Goal: Task Accomplishment & Management: Manage account settings

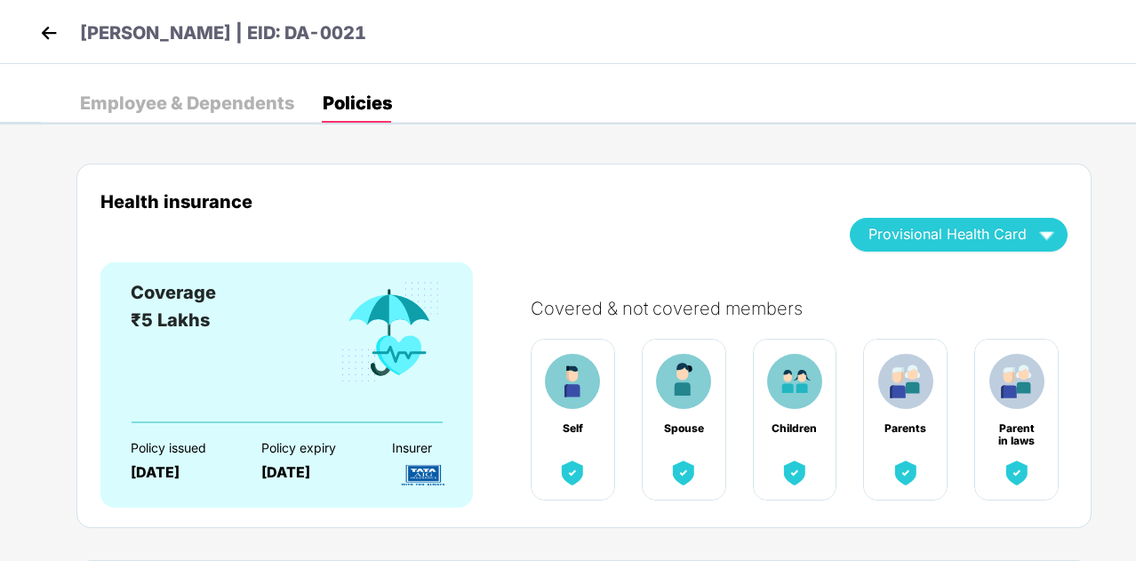
click at [36, 33] on img at bounding box center [49, 33] width 27 height 27
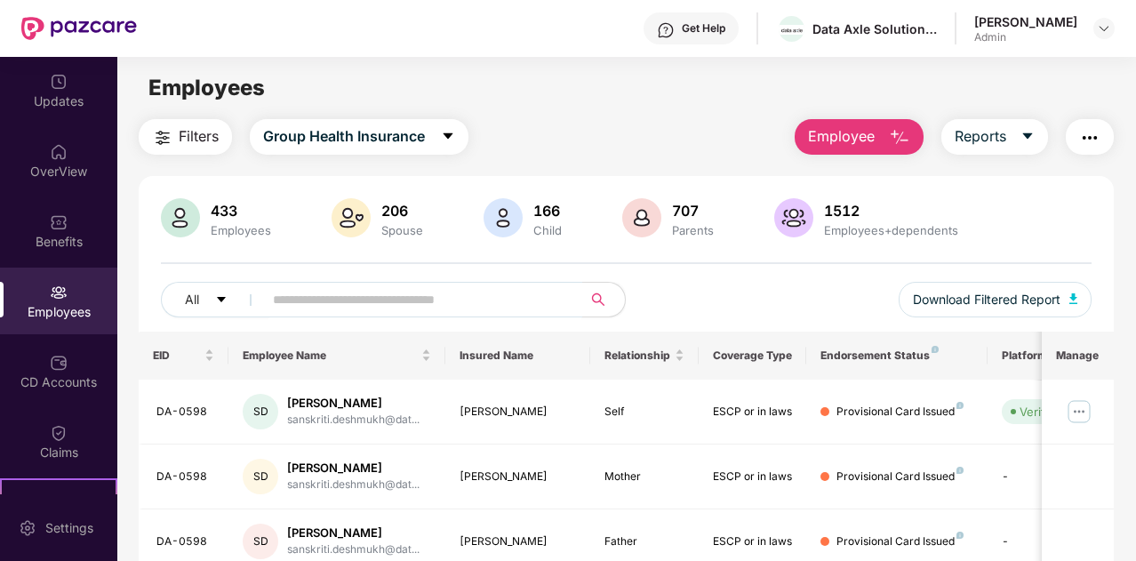
click at [300, 313] on span at bounding box center [417, 300] width 331 height 36
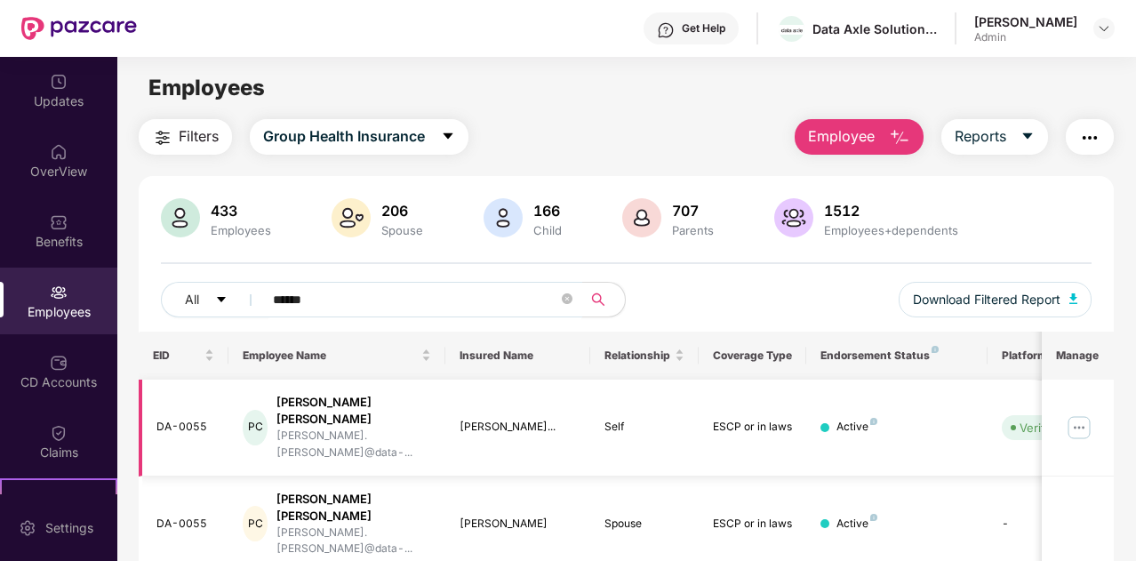
type input "******"
click at [1085, 413] on img at bounding box center [1079, 427] width 28 height 28
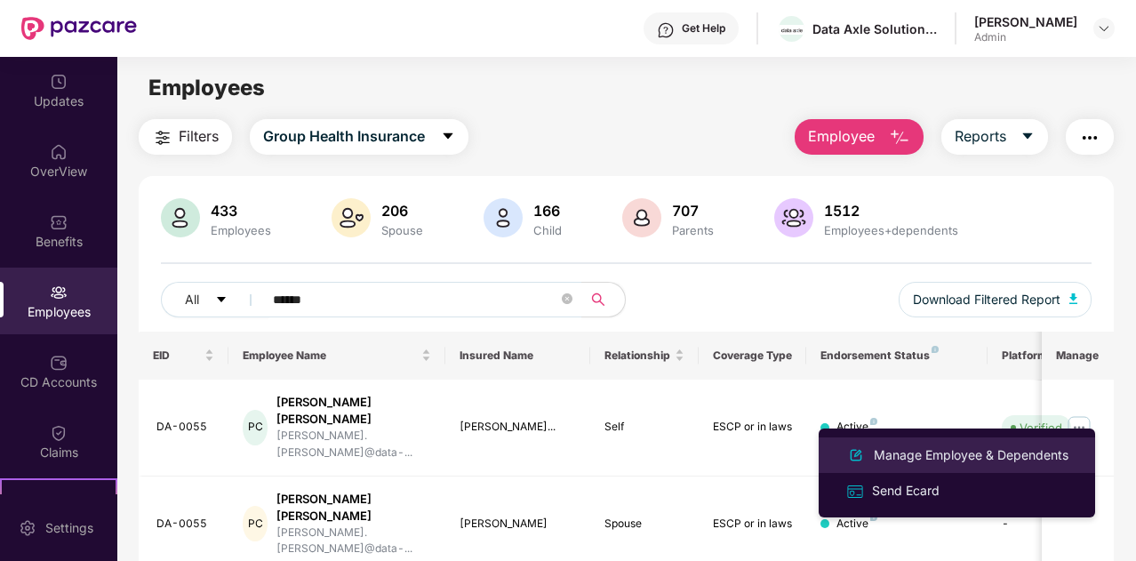
click at [869, 442] on li "Manage Employee & Dependents" at bounding box center [957, 455] width 276 height 36
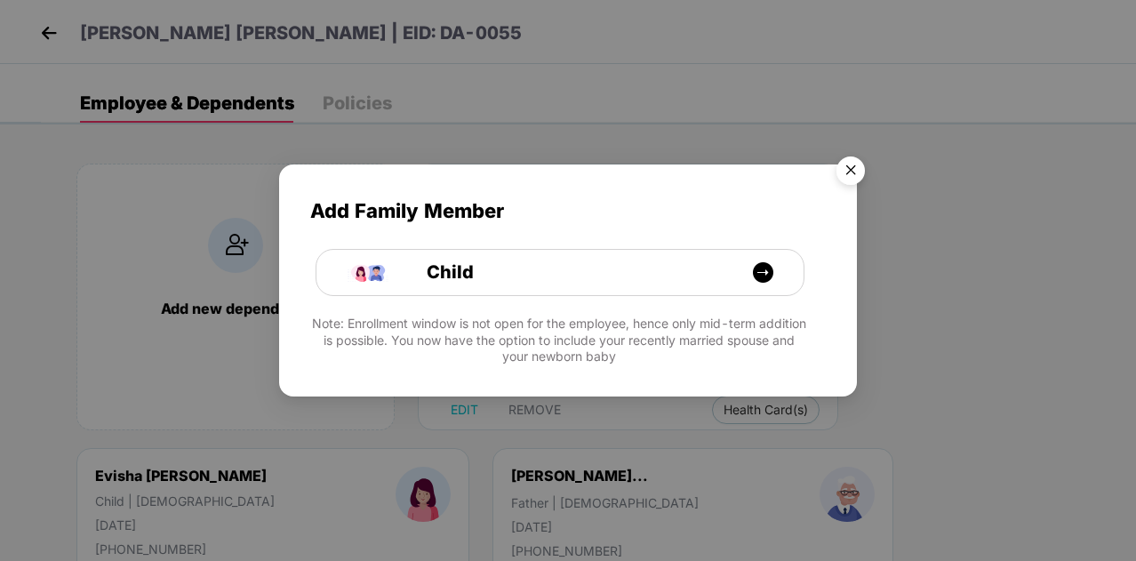
click at [850, 159] on img "Close" at bounding box center [851, 173] width 50 height 50
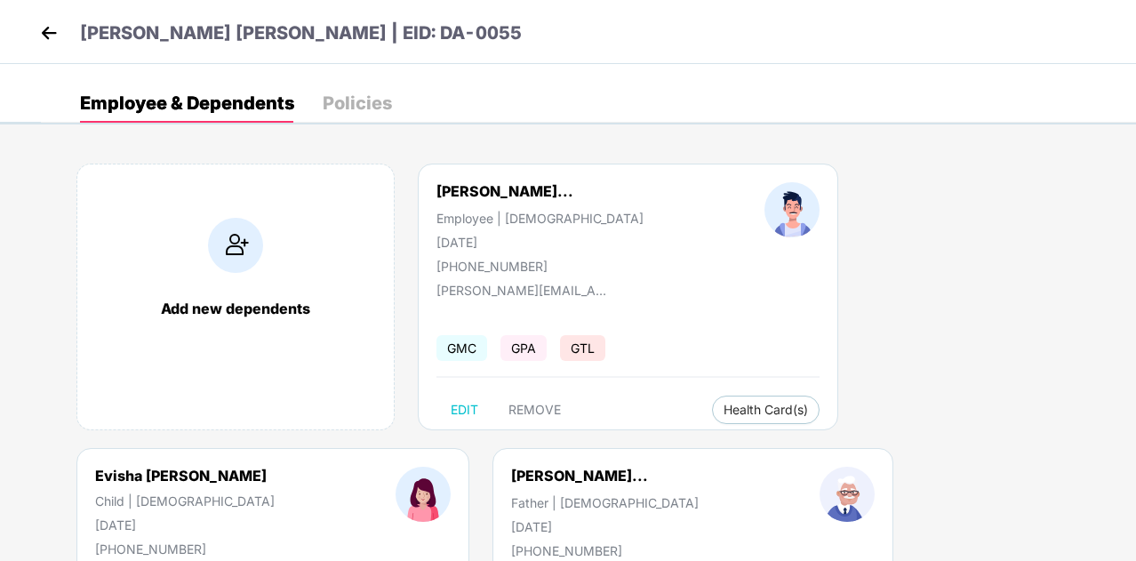
click at [368, 106] on div "Policies" at bounding box center [357, 103] width 69 height 18
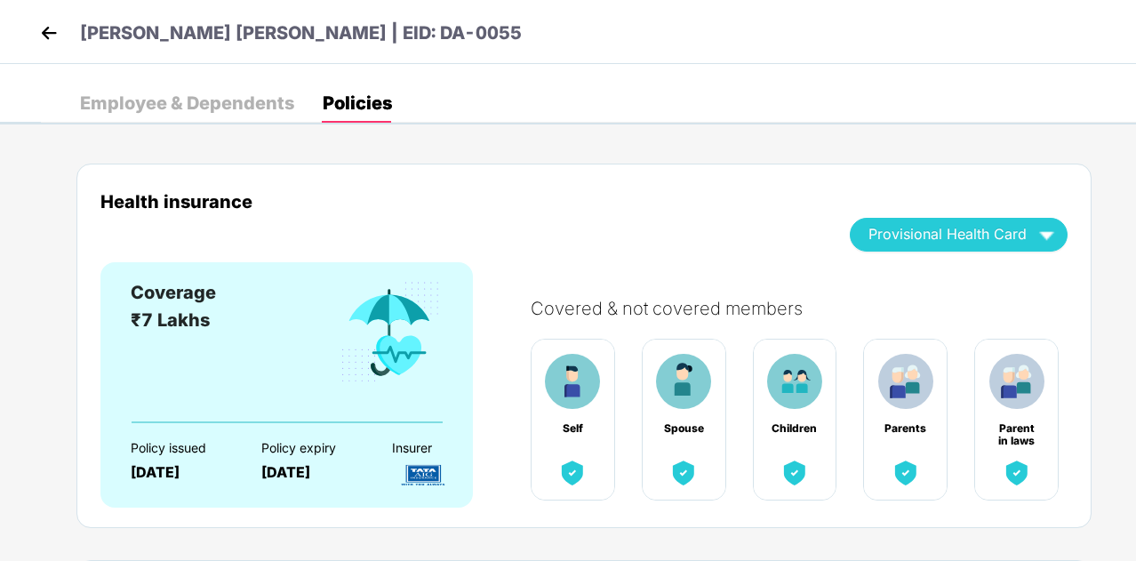
click at [62, 28] on header "[PERSON_NAME] [PERSON_NAME] | EID: DA-0055" at bounding box center [279, 36] width 486 height 32
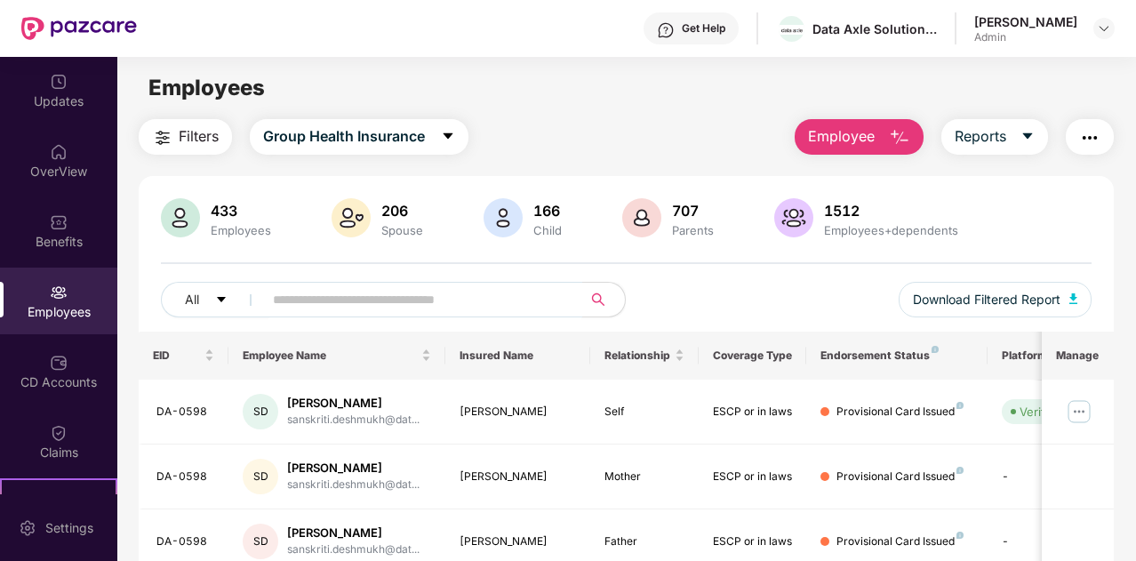
click at [450, 300] on input "text" at bounding box center [415, 299] width 285 height 27
type input "******"
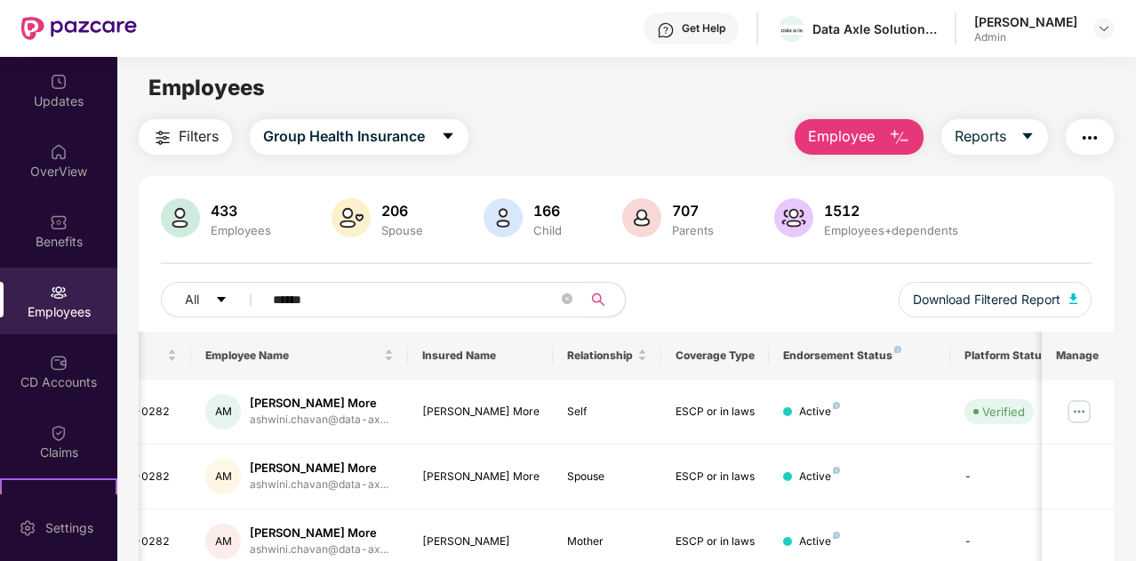
click at [343, 298] on input "******" at bounding box center [415, 299] width 285 height 27
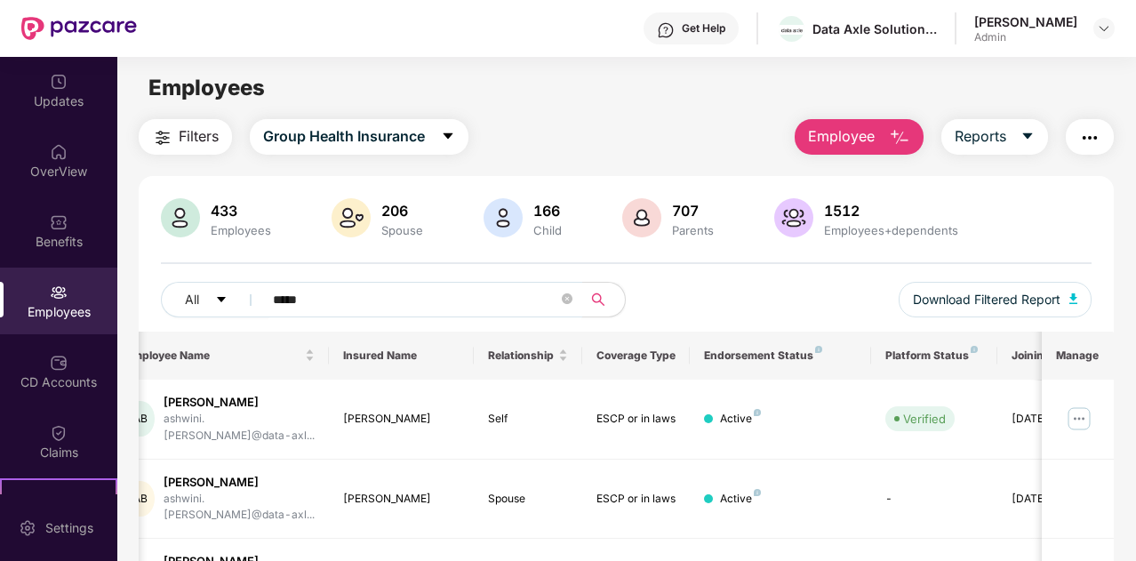
scroll to position [0, 124]
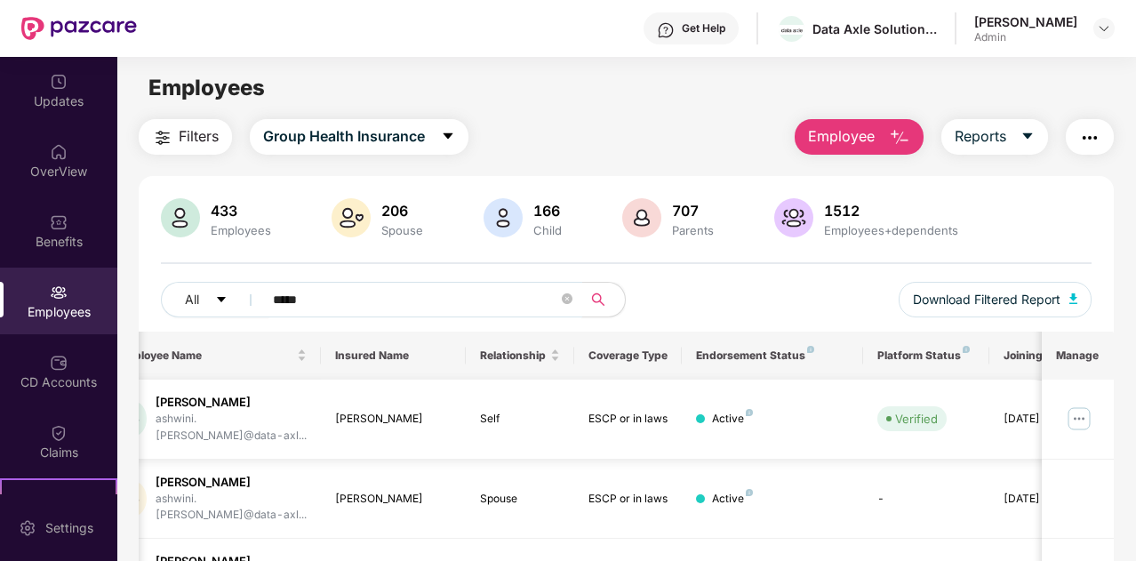
type input "*****"
click at [1086, 417] on img at bounding box center [1079, 419] width 28 height 28
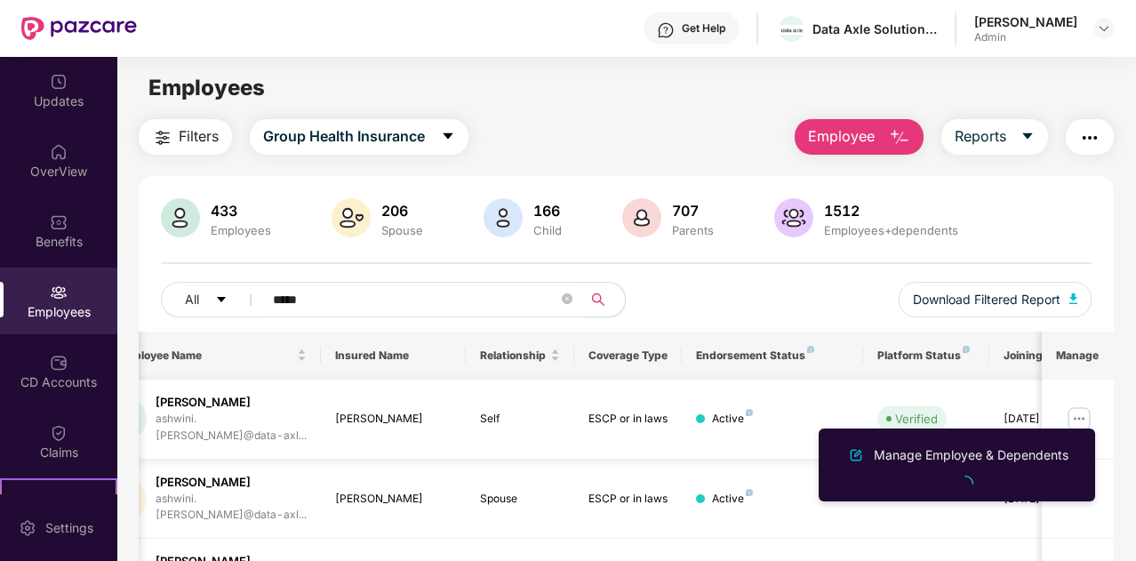
click at [1086, 417] on img at bounding box center [1079, 419] width 28 height 28
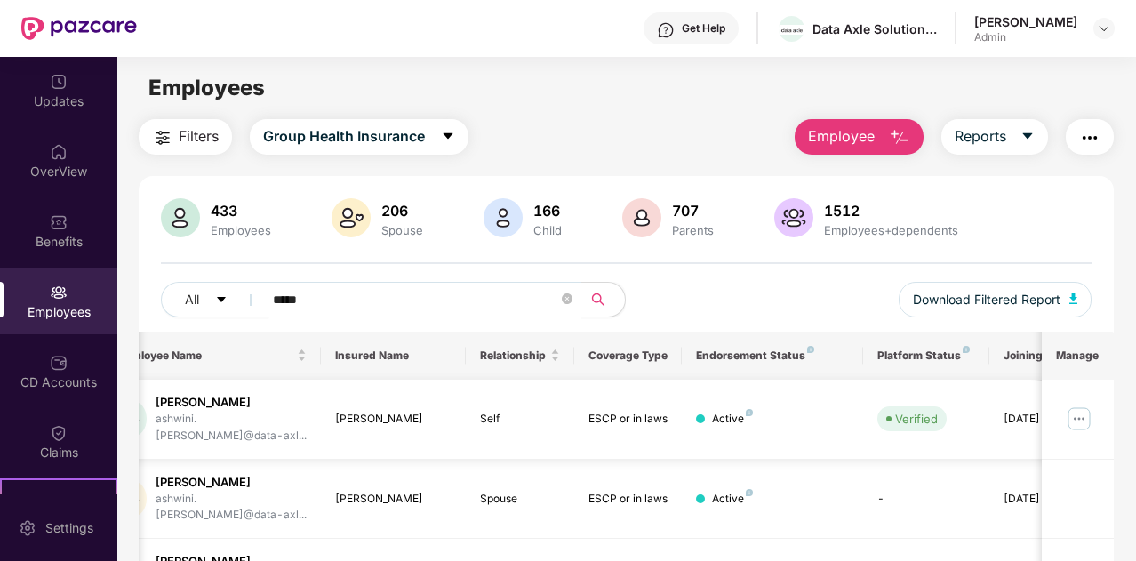
click at [1093, 409] on img at bounding box center [1079, 419] width 28 height 28
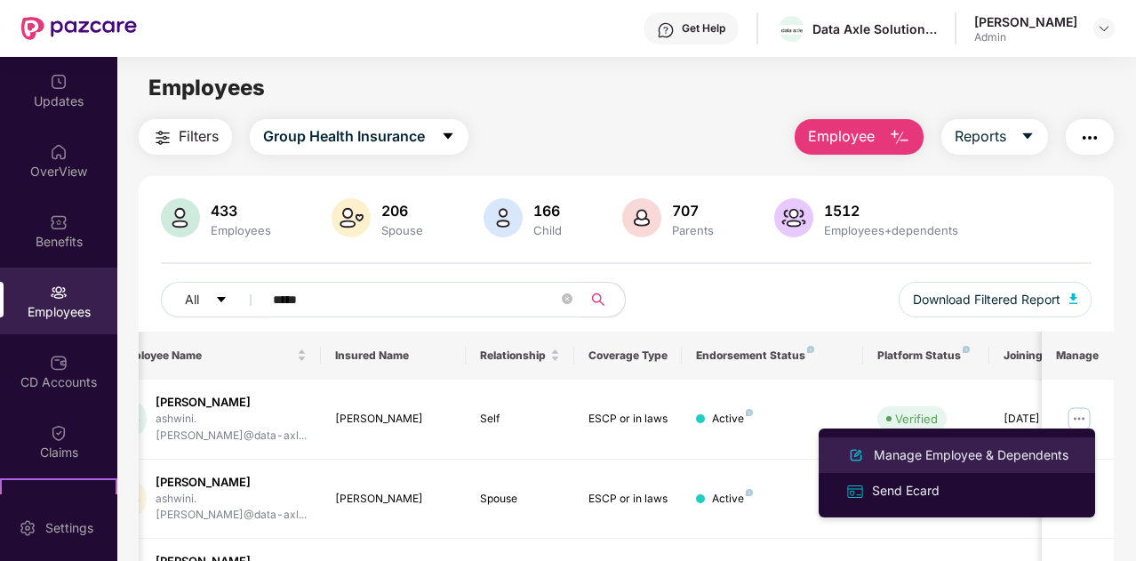
click at [995, 456] on div "Manage Employee & Dependents" at bounding box center [971, 455] width 202 height 20
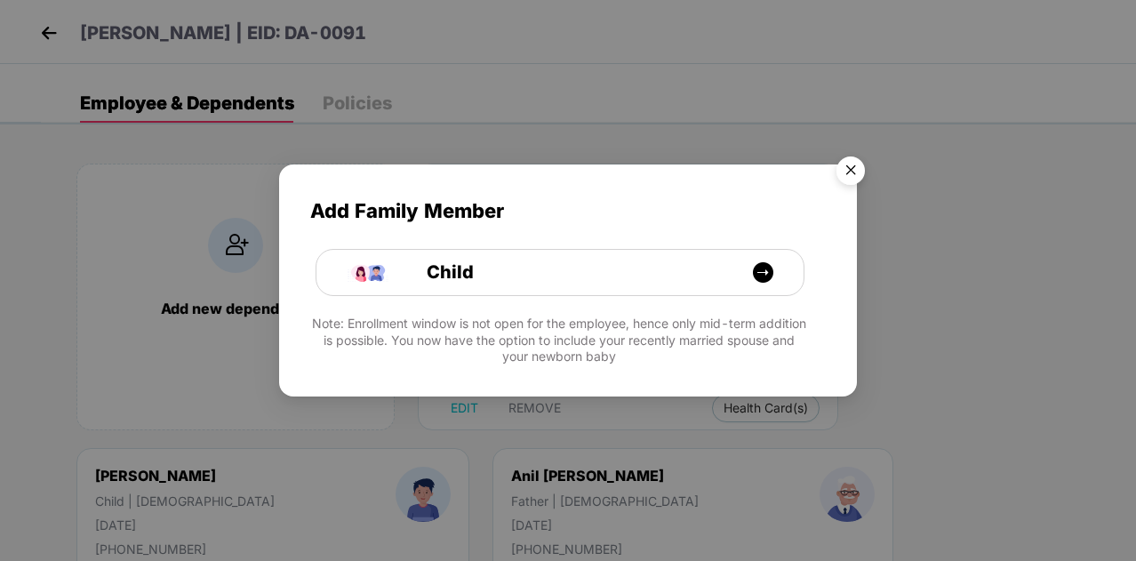
click at [852, 168] on img "Close" at bounding box center [851, 173] width 50 height 50
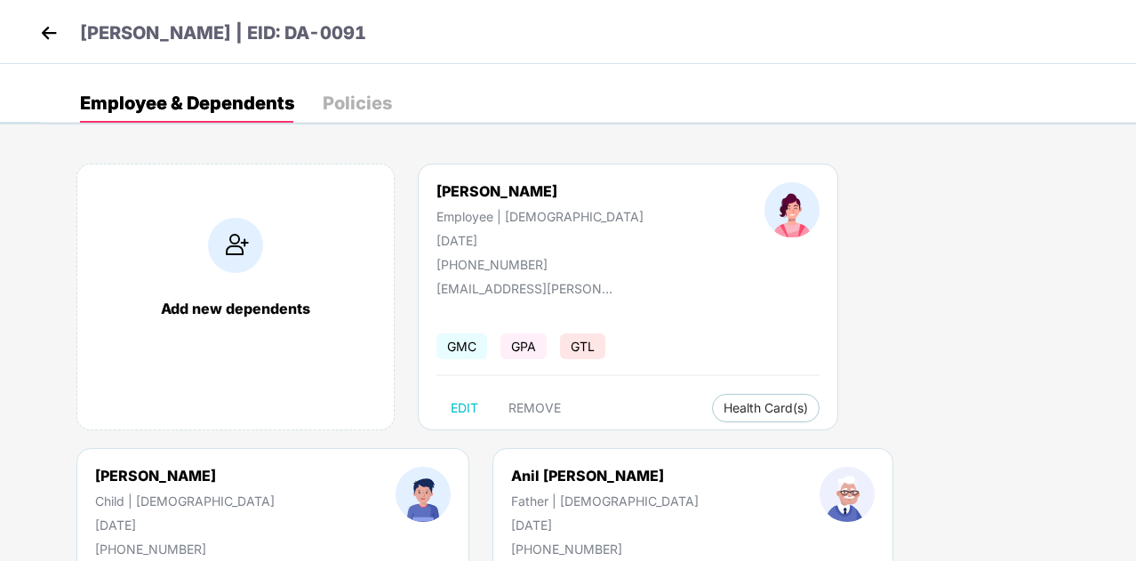
click at [379, 107] on div "Policies" at bounding box center [357, 103] width 69 height 18
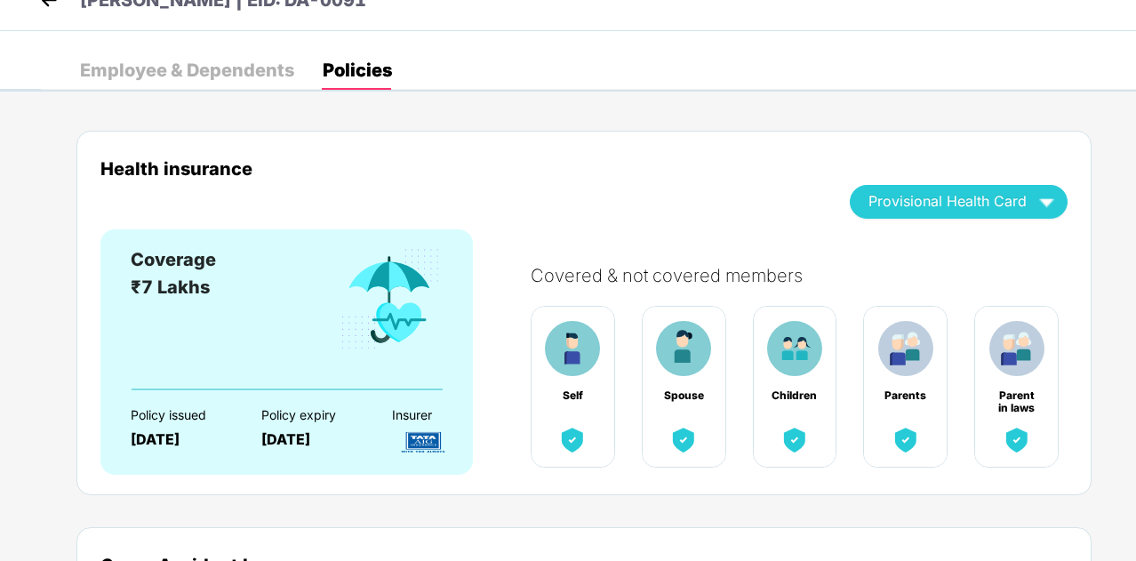
scroll to position [0, 0]
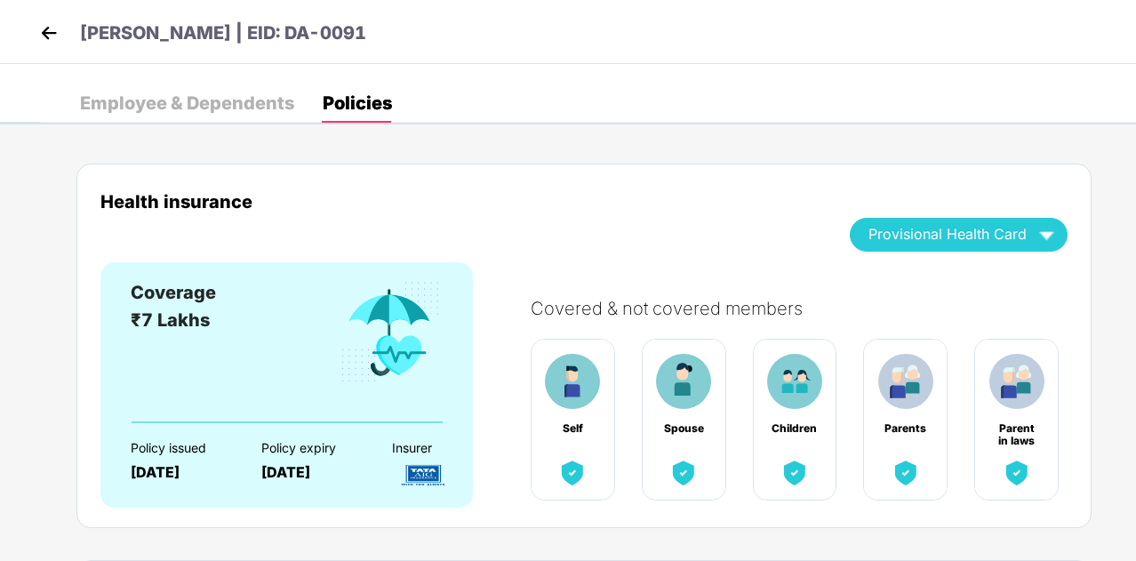
click at [47, 38] on img at bounding box center [49, 33] width 27 height 27
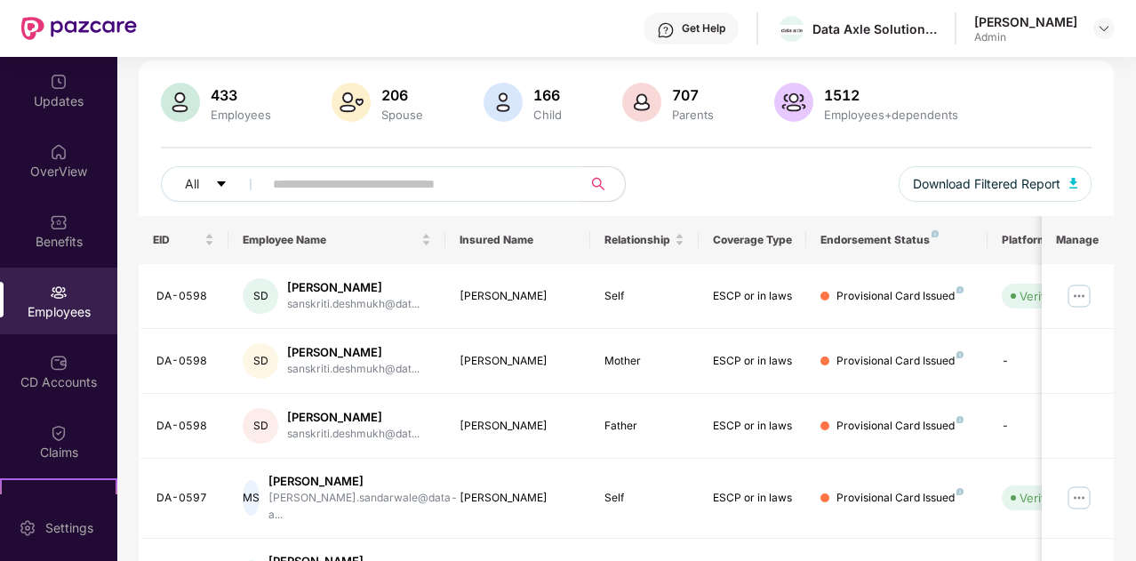
scroll to position [141, 0]
